Goal: Task Accomplishment & Management: Manage account settings

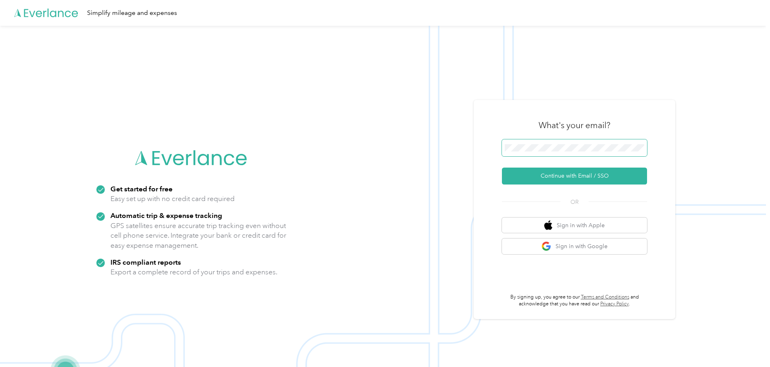
click at [616, 140] on span at bounding box center [574, 148] width 145 height 17
click at [613, 143] on span at bounding box center [574, 148] width 145 height 17
click at [536, 174] on button "Continue with Email / SSO" at bounding box center [574, 176] width 145 height 17
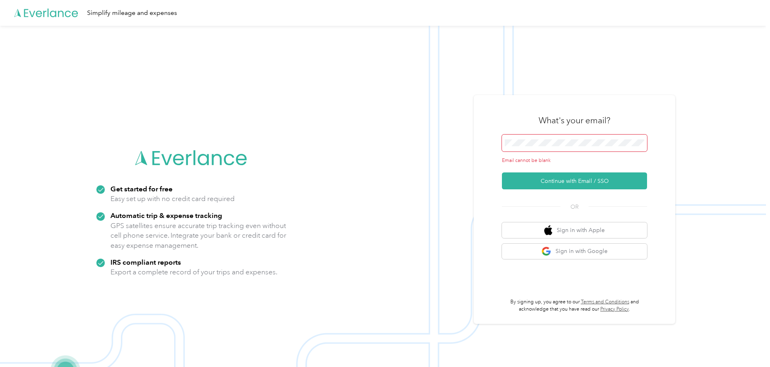
click at [555, 151] on span at bounding box center [574, 143] width 145 height 17
click at [552, 147] on span at bounding box center [574, 143] width 145 height 17
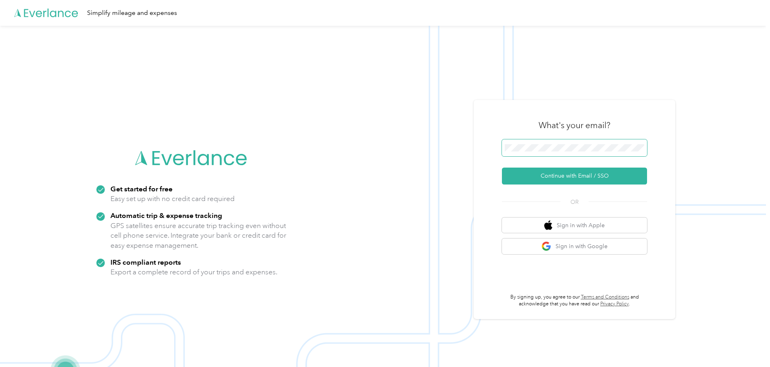
click at [502, 168] on button "Continue with Email / SSO" at bounding box center [574, 176] width 145 height 17
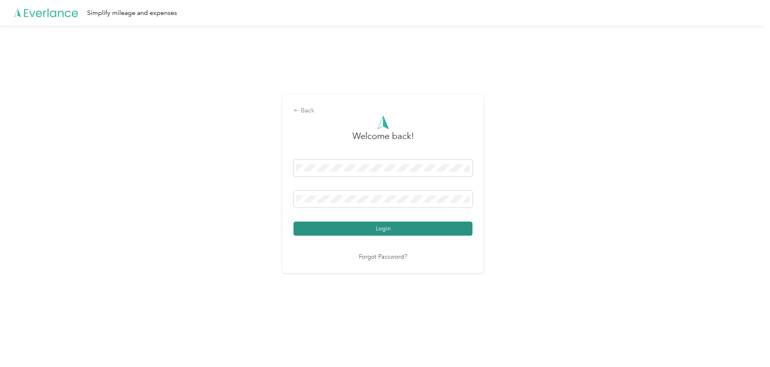
click at [360, 225] on button "Login" at bounding box center [383, 229] width 179 height 14
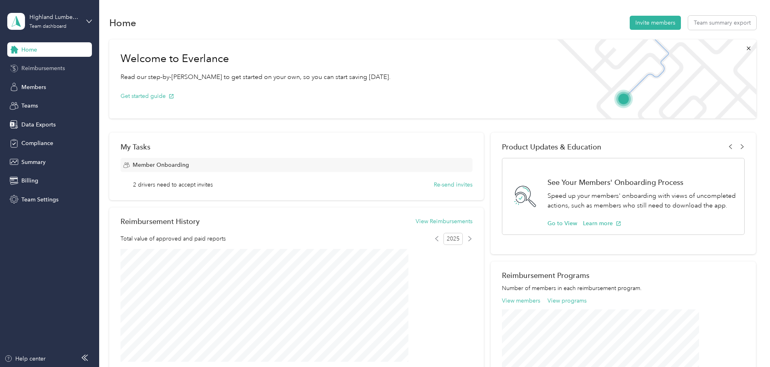
click at [33, 68] on span "Reimbursements" at bounding box center [43, 68] width 44 height 8
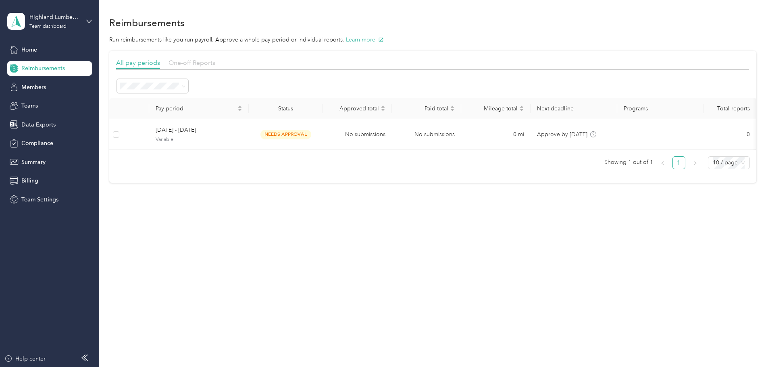
click at [215, 65] on span "One-off Reports" at bounding box center [192, 63] width 47 height 8
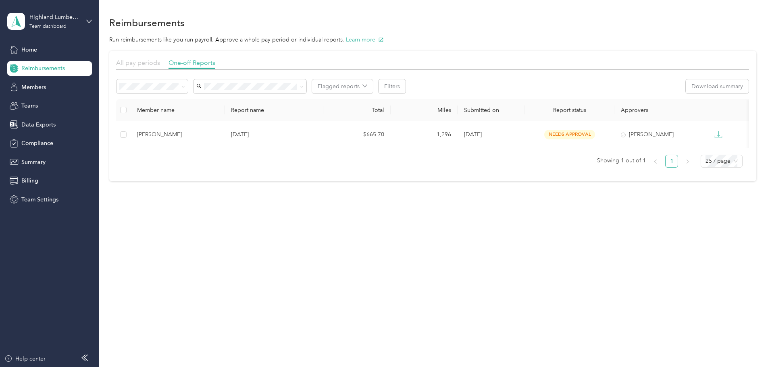
click at [160, 65] on span "All pay periods" at bounding box center [138, 63] width 44 height 8
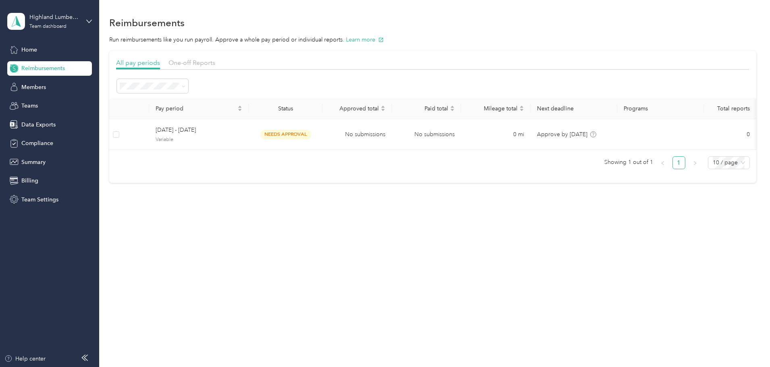
click at [215, 58] on div "One-off Reports" at bounding box center [192, 63] width 47 height 10
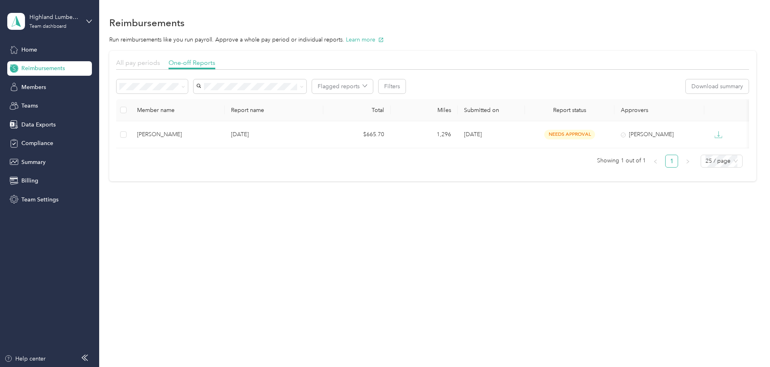
click at [160, 64] on span "All pay periods" at bounding box center [138, 63] width 44 height 8
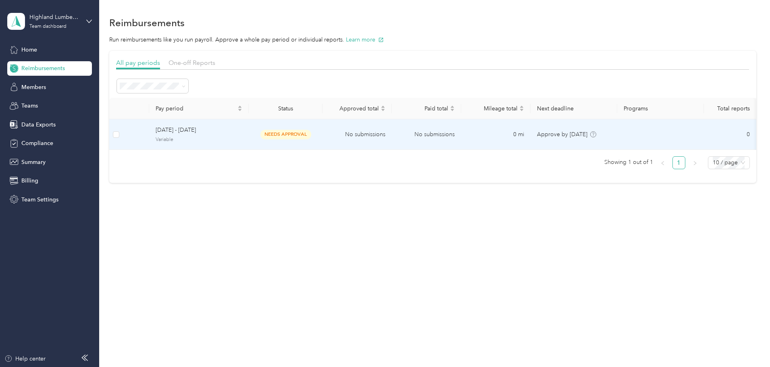
click at [249, 133] on td "[DATE] - [DATE] Variable" at bounding box center [199, 134] width 100 height 31
